Goal: Task Accomplishment & Management: Complete application form

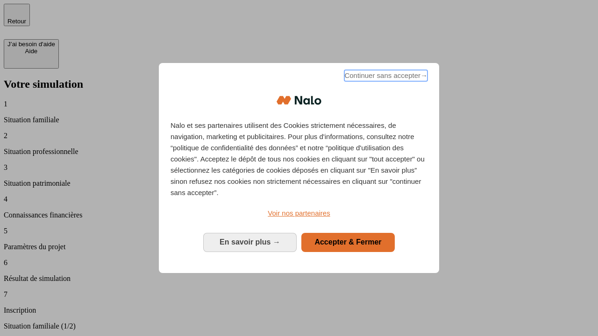
click at [385, 77] on span "Continuer sans accepter →" at bounding box center [385, 75] width 83 height 11
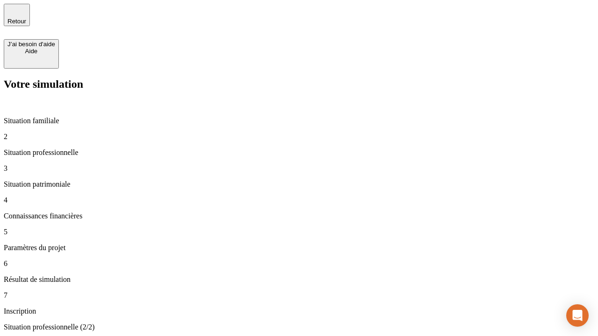
type input "30 000"
type input "40 000"
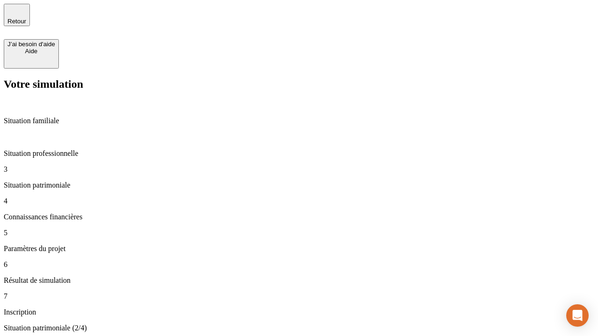
type input "1 100"
type input "20"
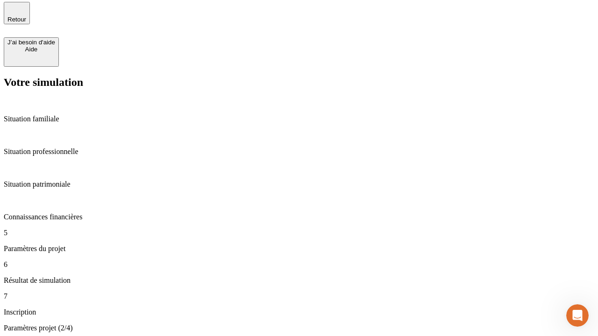
type input "40"
type input "62"
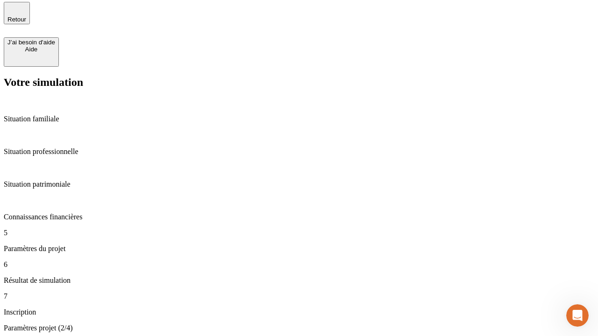
type input "50 000"
type input "640"
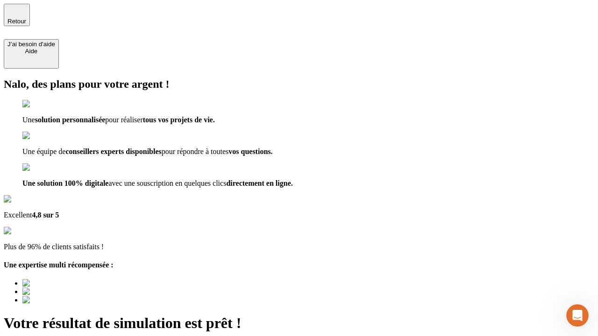
type input "[EMAIL_ADDRESS][DOMAIN_NAME]"
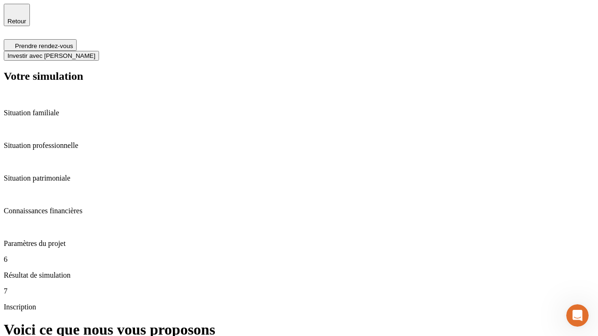
click at [95, 52] on span "Investir avec [PERSON_NAME]" at bounding box center [51, 55] width 88 height 7
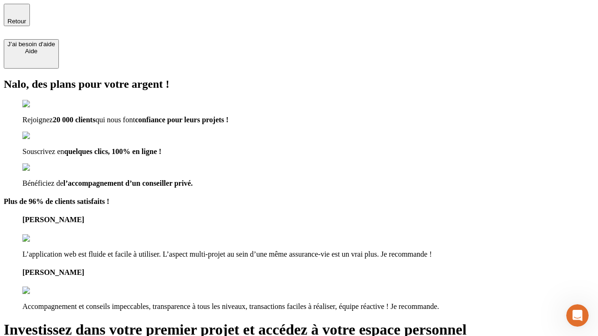
type input "[EMAIL_ADDRESS][DOMAIN_NAME]"
